Goal: Information Seeking & Learning: Learn about a topic

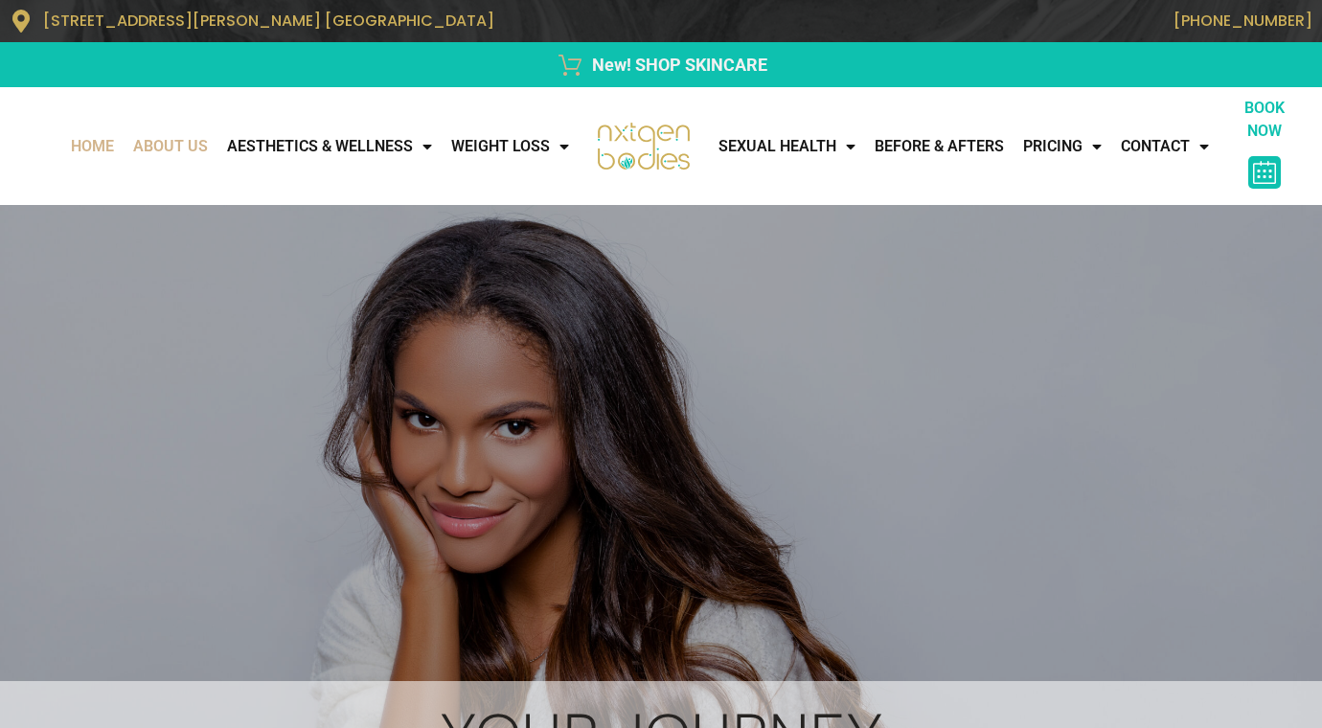
click at [169, 147] on link "About Us" at bounding box center [171, 146] width 94 height 38
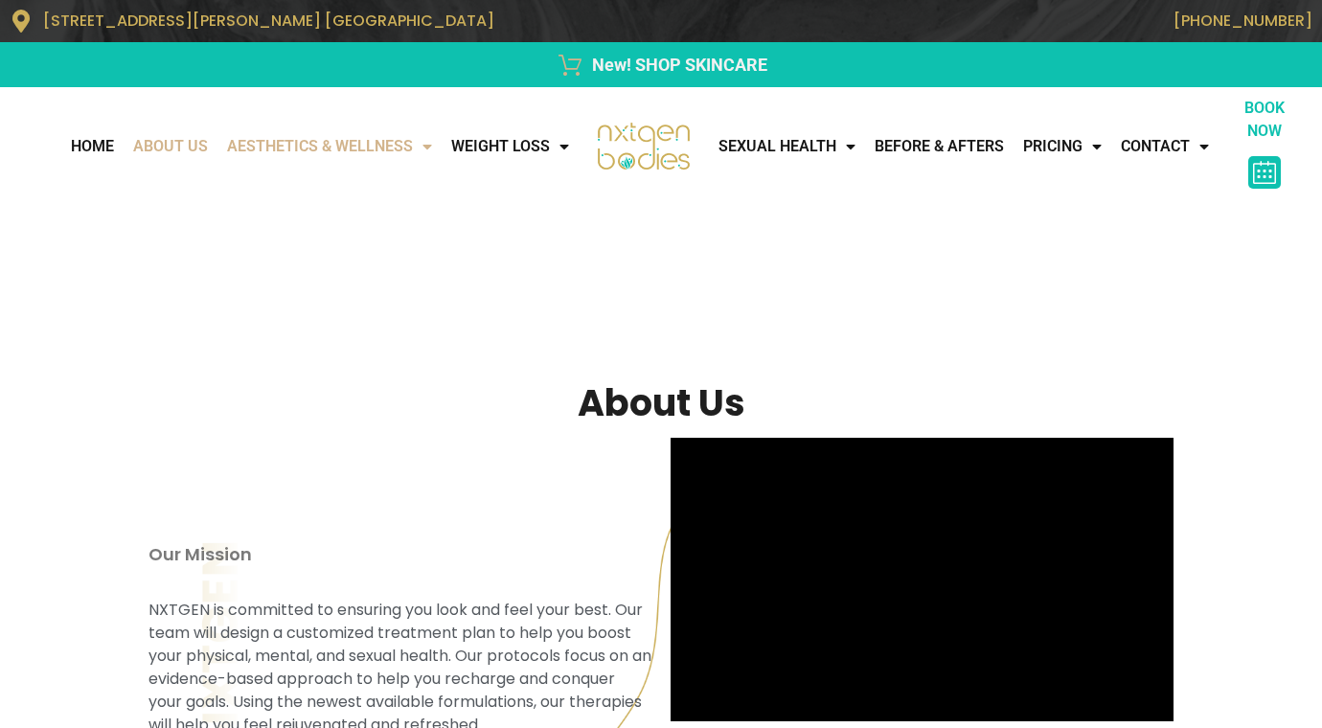
click at [299, 151] on link "AESTHETICS & WELLNESS" at bounding box center [330, 146] width 224 height 38
click at [303, 143] on link "AESTHETICS & WELLNESS" at bounding box center [330, 146] width 224 height 38
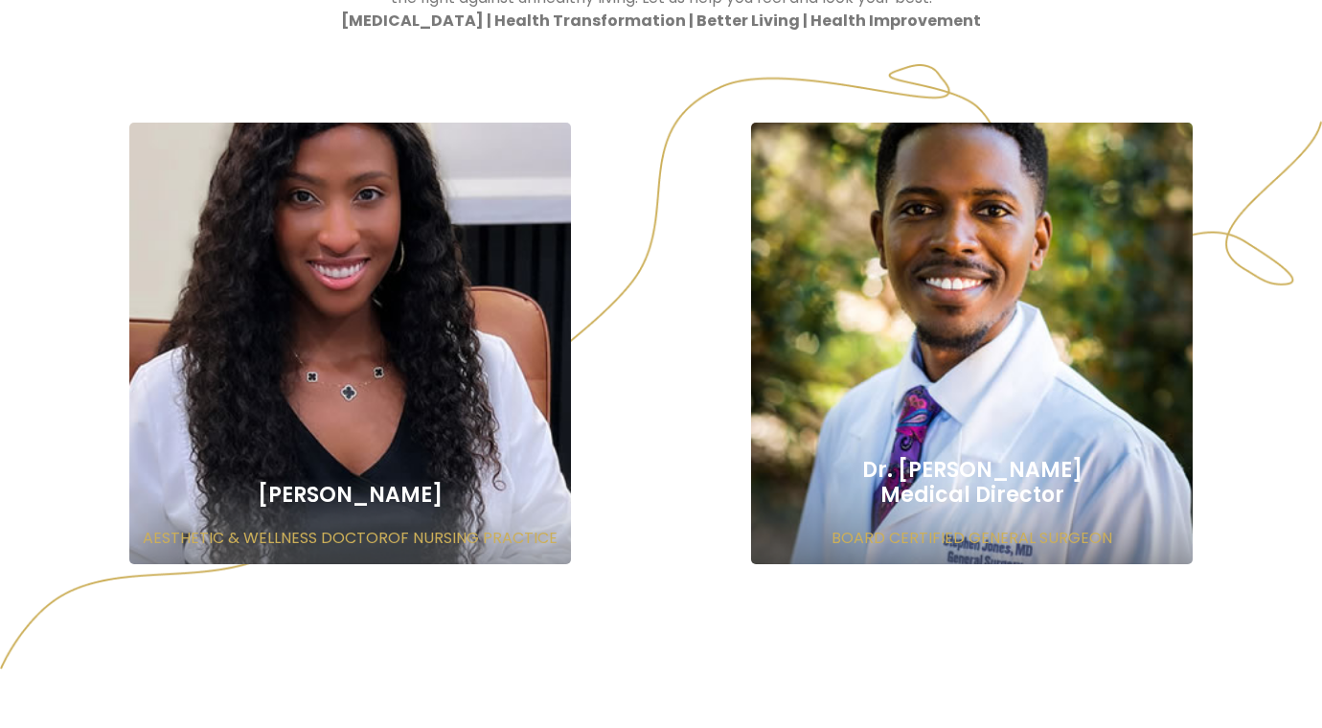
scroll to position [1356, 0]
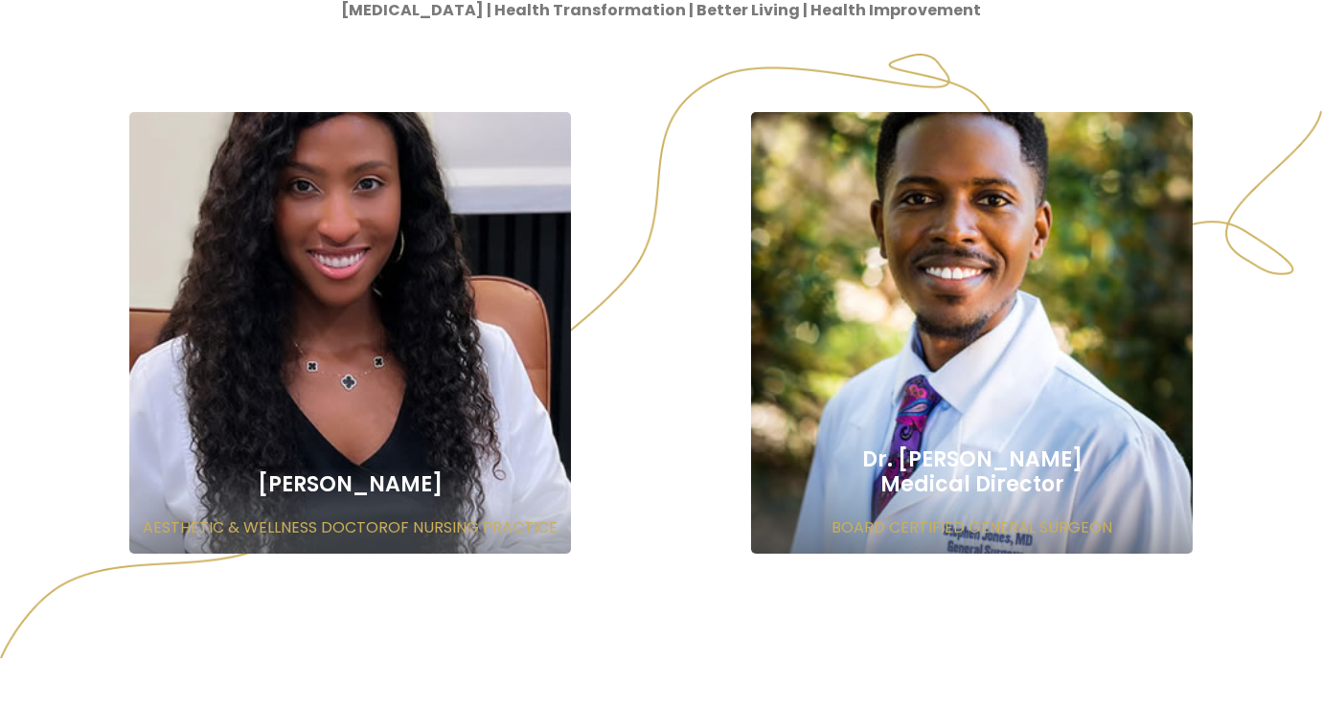
click at [403, 332] on div "Dr. Tia Harper AESTHETIC & WELLNESS DOCTOROF NURSING PRACTICE" at bounding box center [350, 332] width 442 height 441
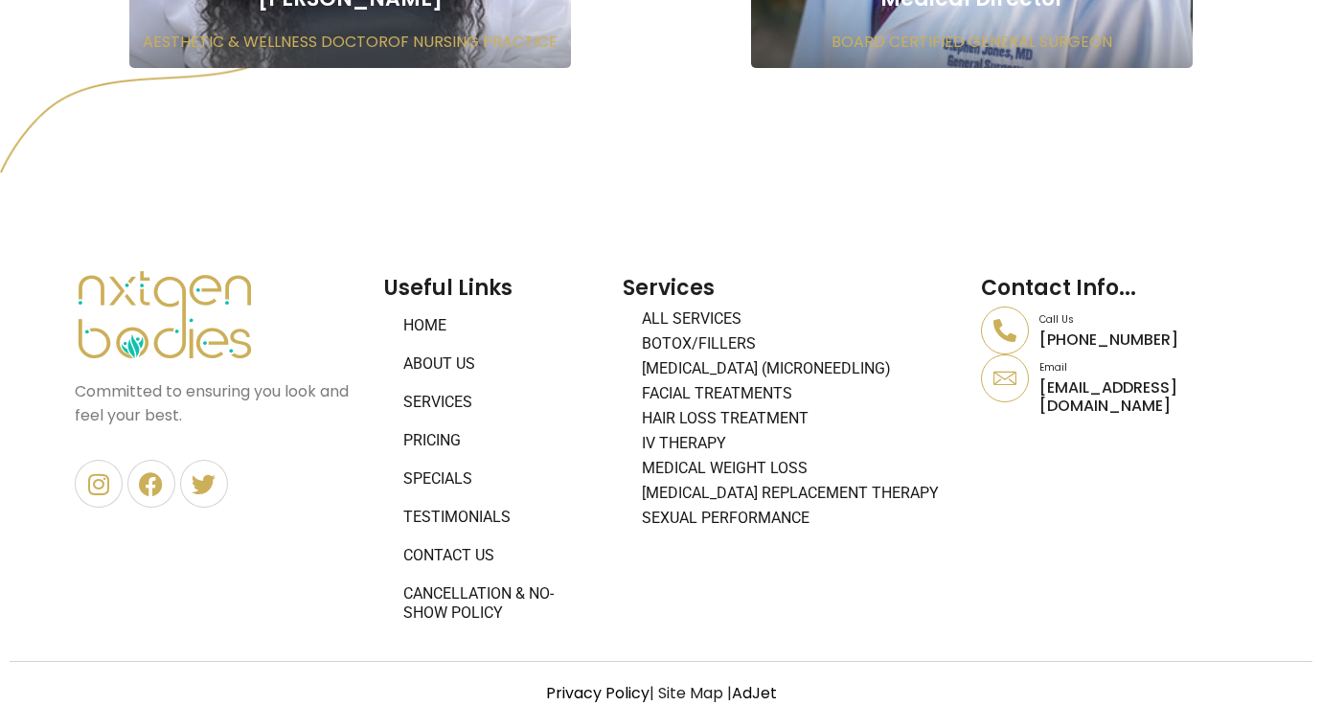
scroll to position [1842, 0]
click at [429, 372] on link "About Us" at bounding box center [493, 364] width 219 height 38
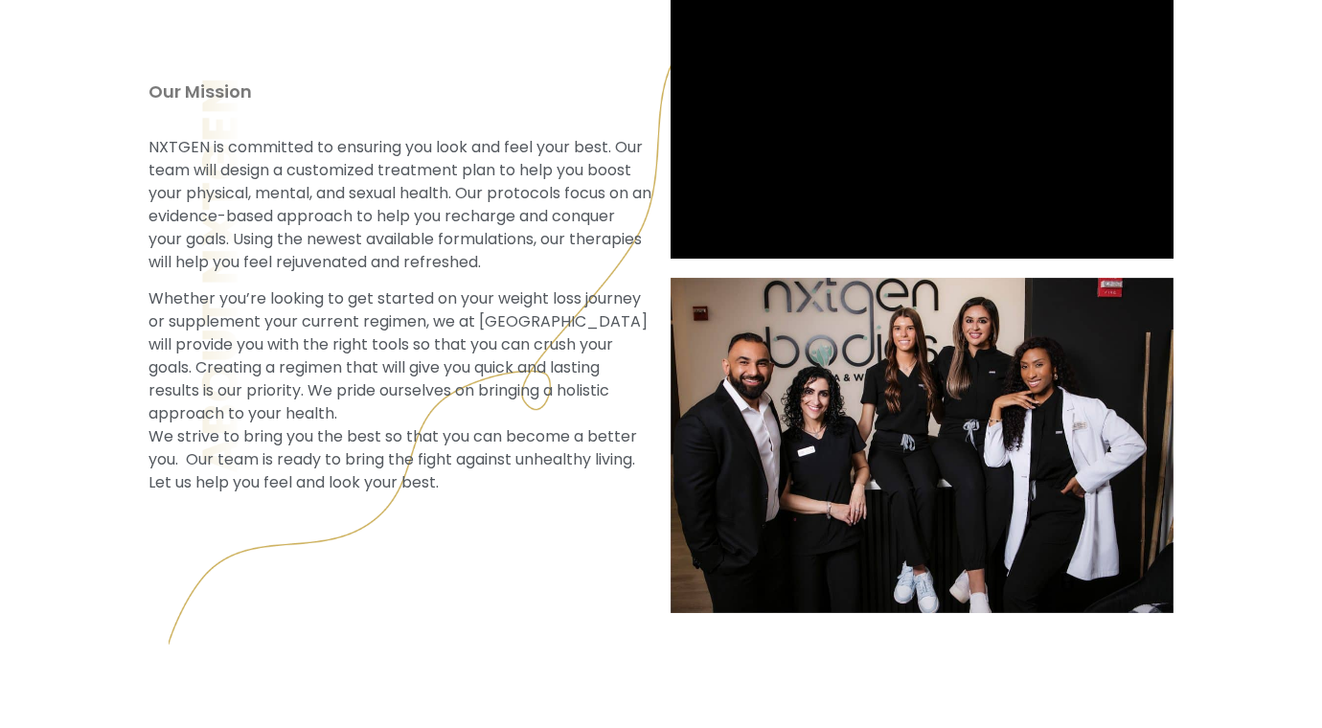
scroll to position [1416, 0]
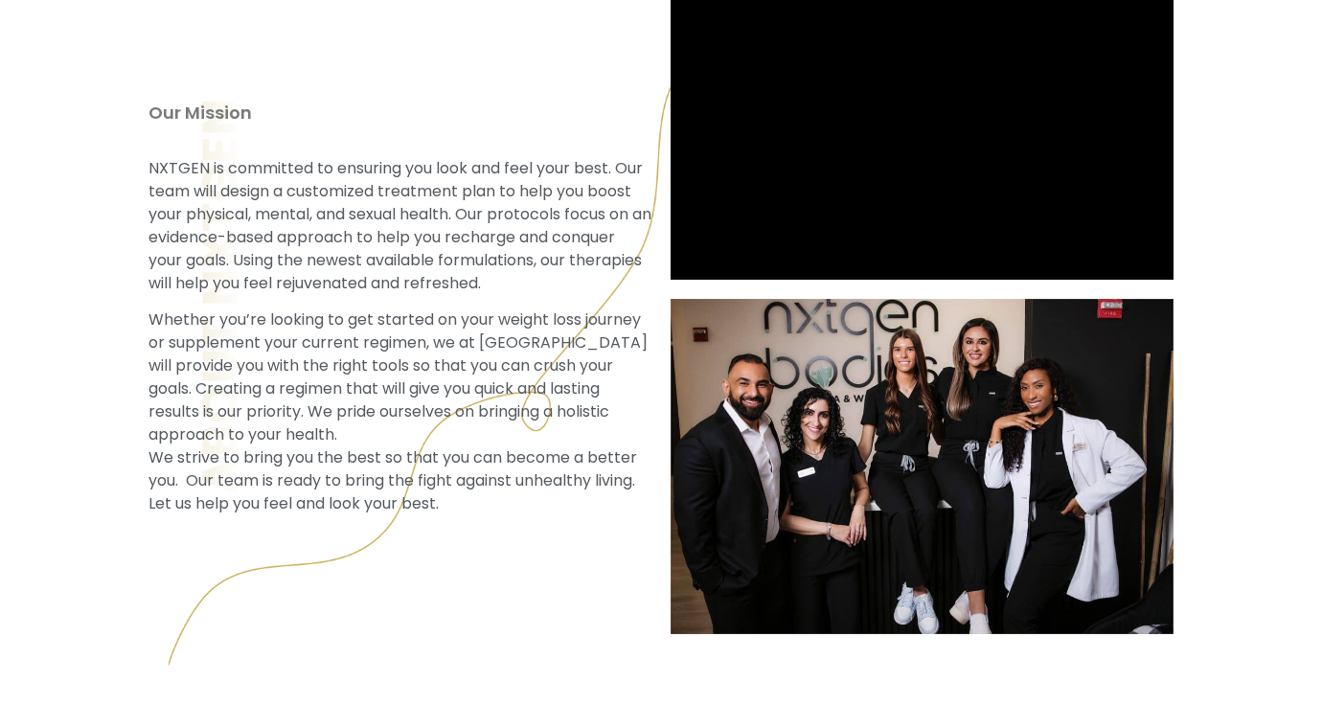
scroll to position [349, 0]
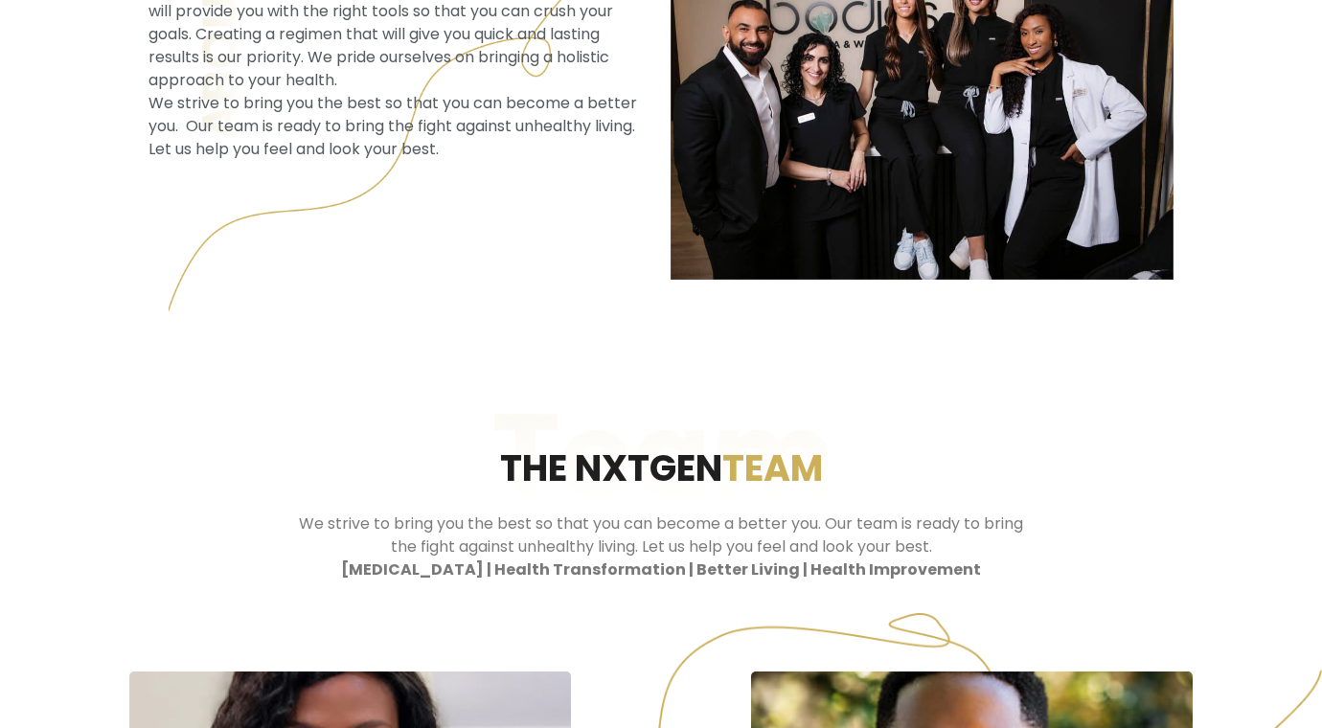
scroll to position [1255, 0]
